Goal: Information Seeking & Learning: Learn about a topic

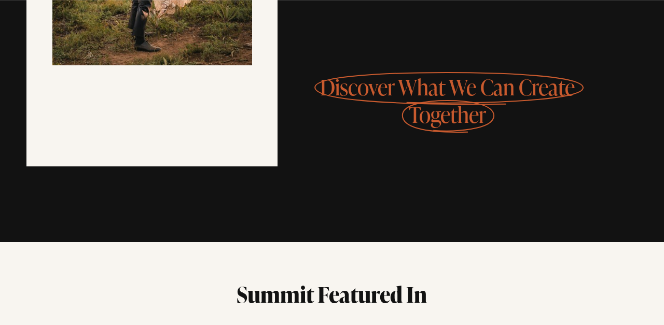
scroll to position [1192, 0]
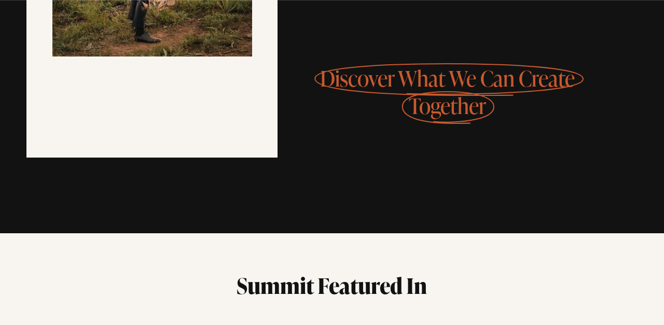
click at [438, 64] on span "Discover What We Can Create Together" at bounding box center [447, 92] width 255 height 57
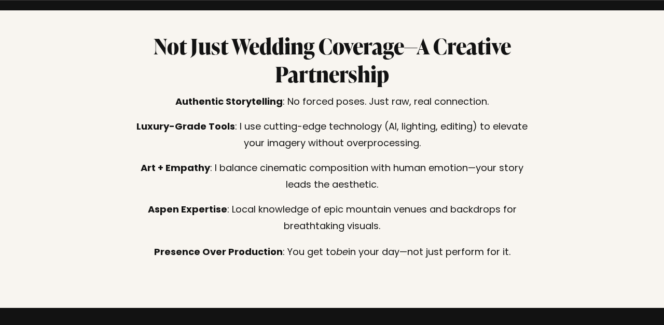
scroll to position [1720, 0]
